Goal: Task Accomplishment & Management: Use online tool/utility

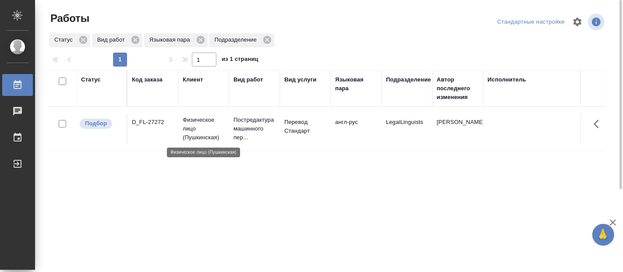
click at [222, 129] on p "Физическое лицо (Пушкинская)" at bounding box center [204, 129] width 42 height 26
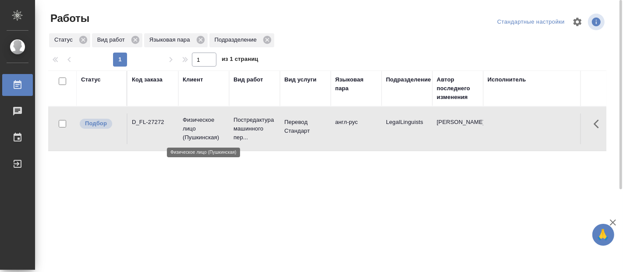
click at [222, 129] on p "Физическое лицо (Пушкинская)" at bounding box center [204, 129] width 42 height 26
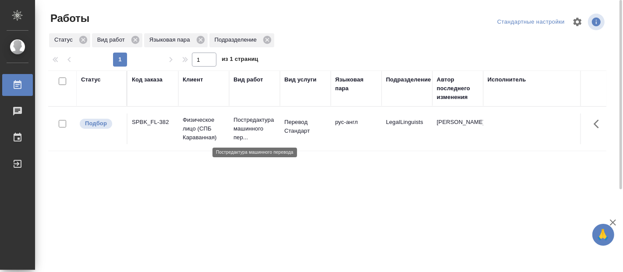
click at [258, 125] on p "Постредактура машинного пер..." at bounding box center [254, 129] width 42 height 26
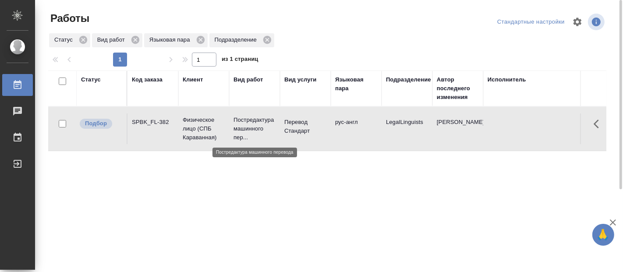
click at [258, 125] on p "Постредактура машинного пер..." at bounding box center [254, 129] width 42 height 26
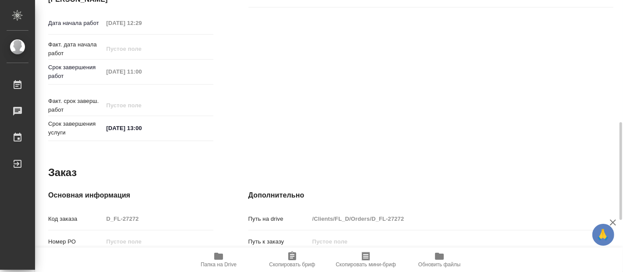
scroll to position [389, 0]
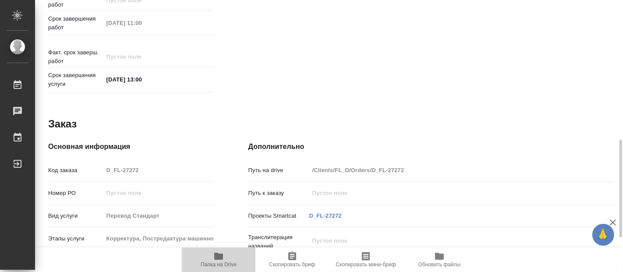
click at [219, 259] on icon "button" at bounding box center [218, 256] width 9 height 7
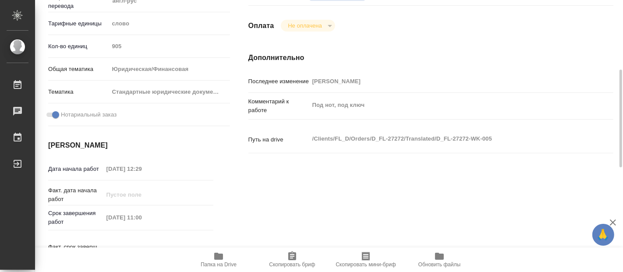
scroll to position [292, 0]
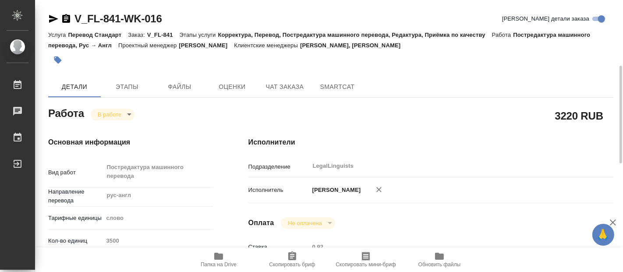
scroll to position [97, 0]
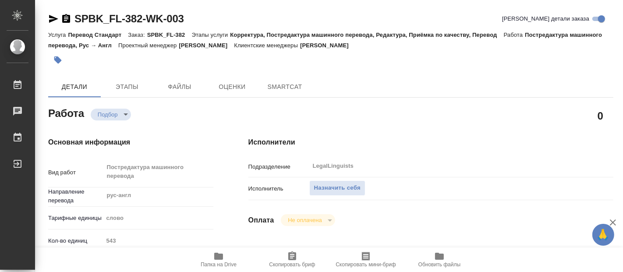
type textarea "x"
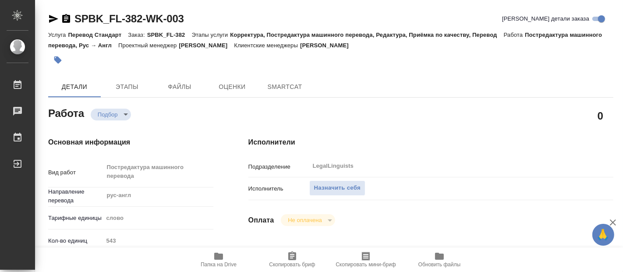
type textarea "x"
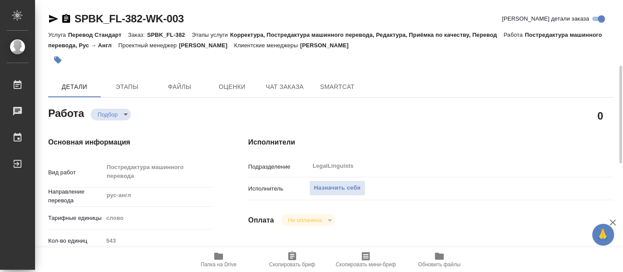
type textarea "x"
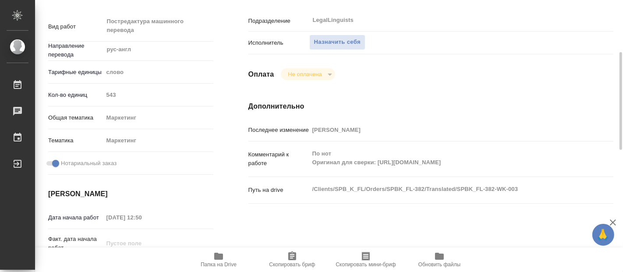
type textarea "x"
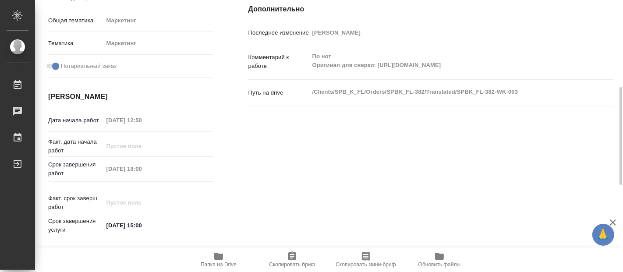
scroll to position [97, 0]
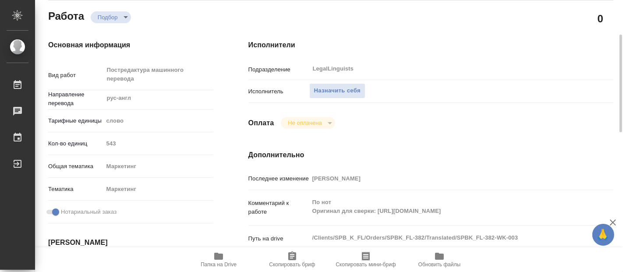
click at [214, 254] on icon "button" at bounding box center [218, 256] width 11 height 11
